Goal: Transaction & Acquisition: Purchase product/service

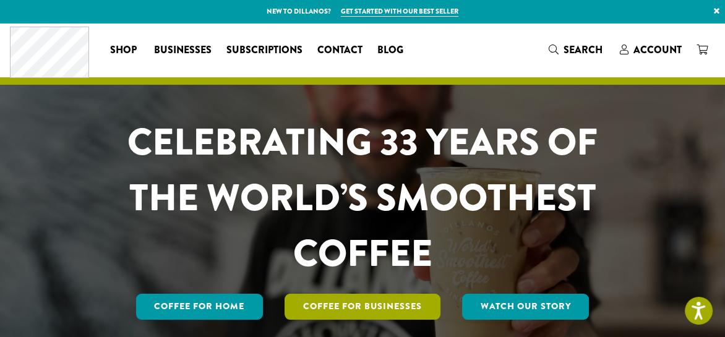
click at [367, 301] on link "Coffee For Businesses" at bounding box center [363, 307] width 156 height 26
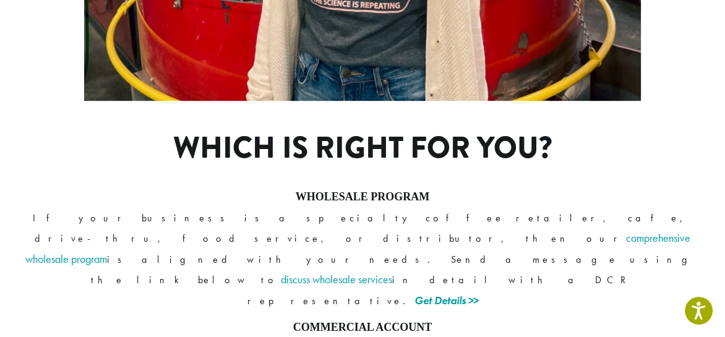
scroll to position [899, 0]
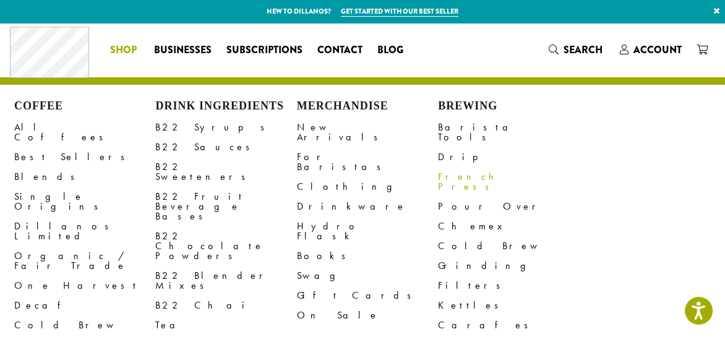
click at [466, 169] on link "French Press" at bounding box center [508, 182] width 141 height 30
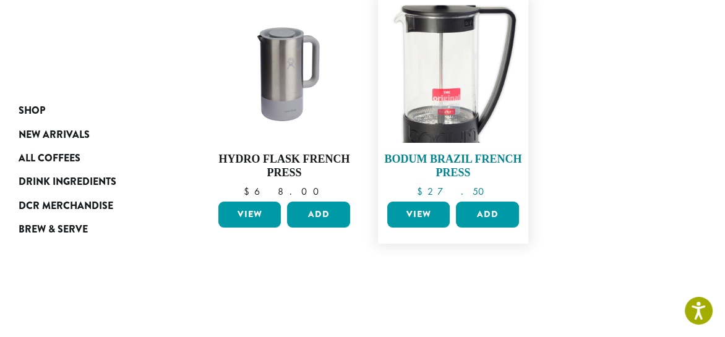
scroll to position [210, 0]
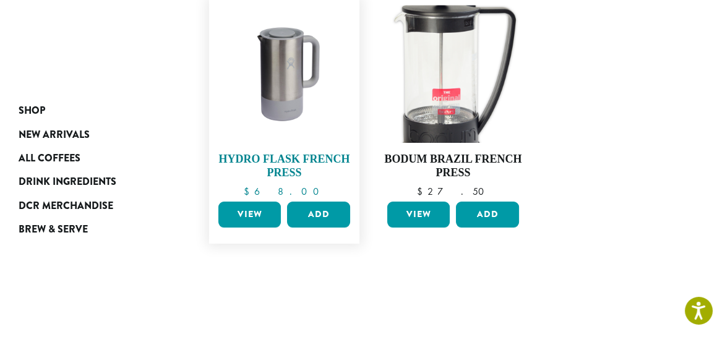
click at [271, 69] on img at bounding box center [284, 74] width 138 height 138
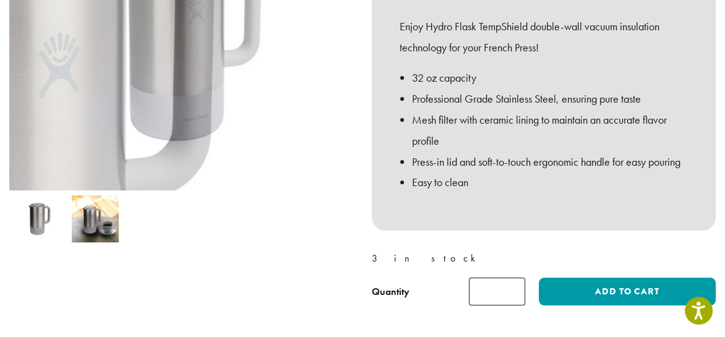
scroll to position [276, 0]
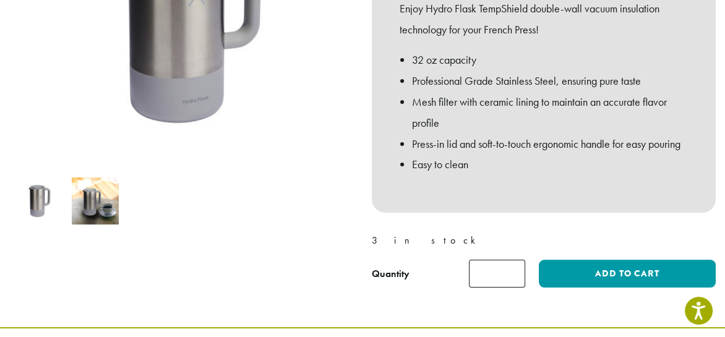
click at [87, 204] on img at bounding box center [96, 202] width 48 height 48
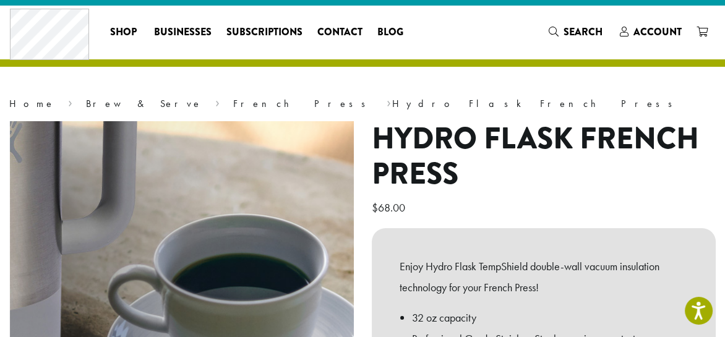
scroll to position [17, 0]
